Goal: Information Seeking & Learning: Check status

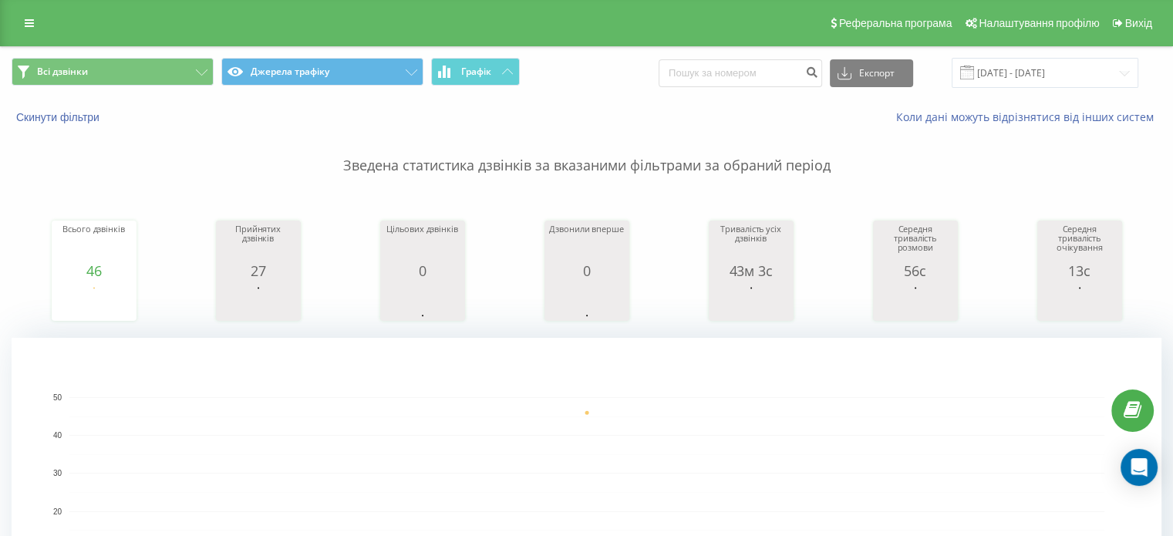
click at [857, 311] on div "Всього дзвінків 46 date totalCalls 19.09.25 46 date totalCalls 19.09.25 46 19.0…" at bounding box center [587, 256] width 1150 height 133
